Goal: Task Accomplishment & Management: Use online tool/utility

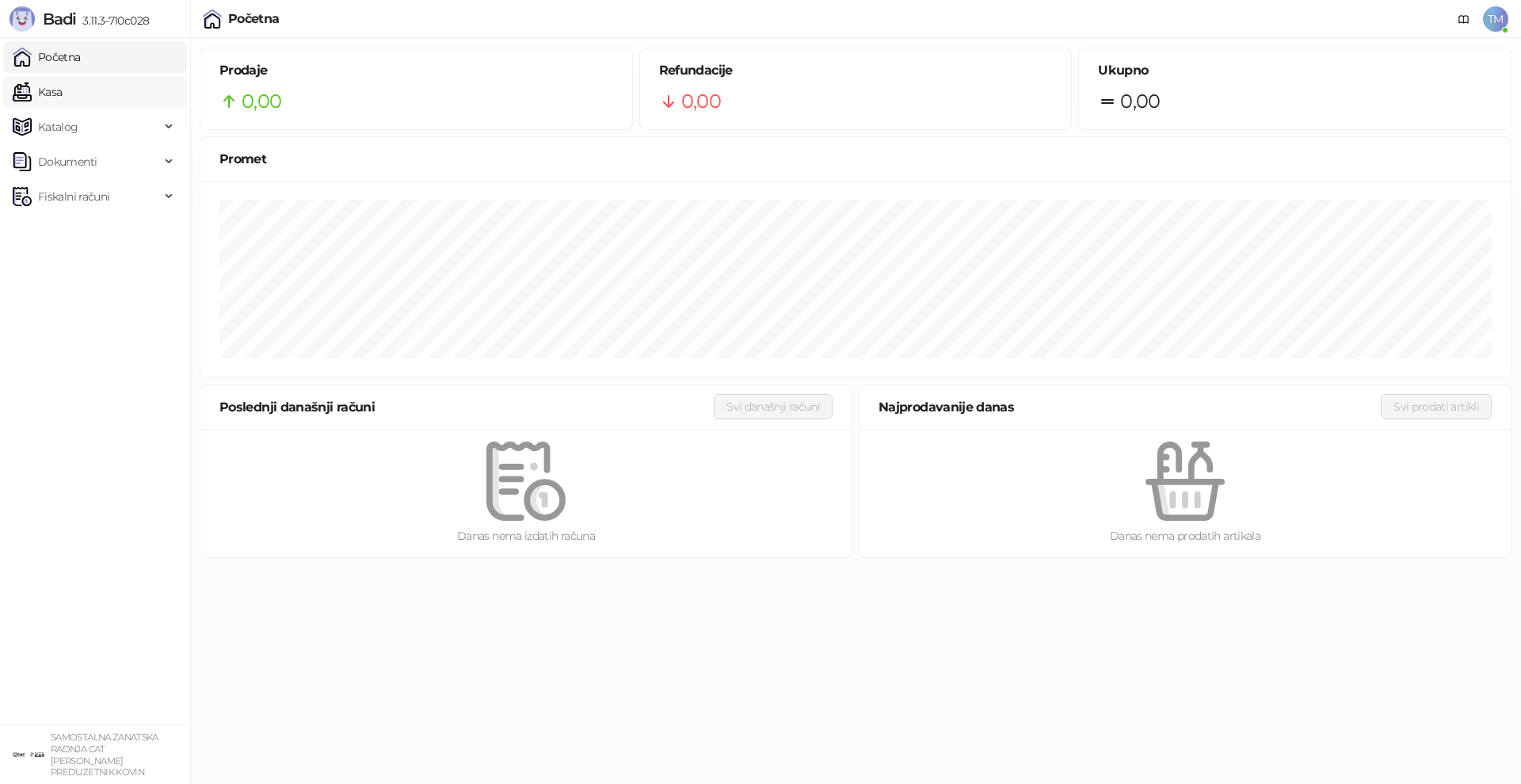
click at [37, 97] on link "Kasa" at bounding box center [37, 92] width 49 height 32
